Goal: Find specific page/section: Find specific page/section

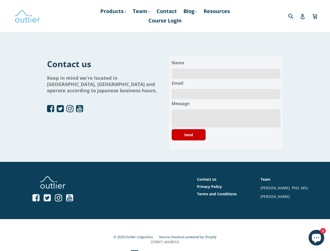
click at [165, 119] on div "Contact us Keep in mind we're located in Tokyo, Japan and operate according to …" at bounding box center [165, 103] width 236 height 94
click at [112, 11] on link "Products .cls-1{fill:#231f20} expand" at bounding box center [113, 11] width 31 height 9
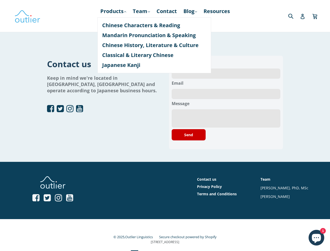
click at [189, 135] on button "Send" at bounding box center [189, 134] width 34 height 11
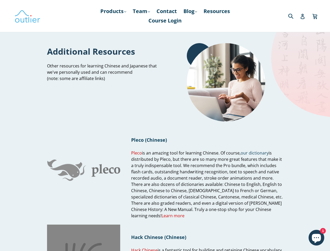
click at [165, 126] on div "Pleco (Chinese) Pleco is an amazing tool for learning Chinese. Of course, our d…" at bounding box center [207, 170] width 152 height 97
click at [112, 11] on link "Products .cls-1{fill:#231f20} expand" at bounding box center [113, 11] width 31 height 9
